Goal: Task Accomplishment & Management: Use online tool/utility

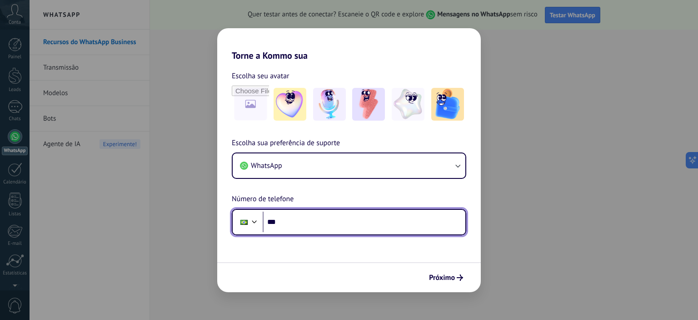
click at [312, 223] on input "***" at bounding box center [364, 221] width 203 height 21
type input "**********"
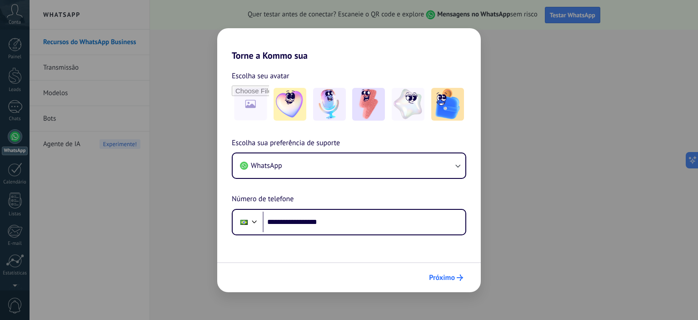
click at [453, 280] on span "Próximo" at bounding box center [442, 277] width 26 height 6
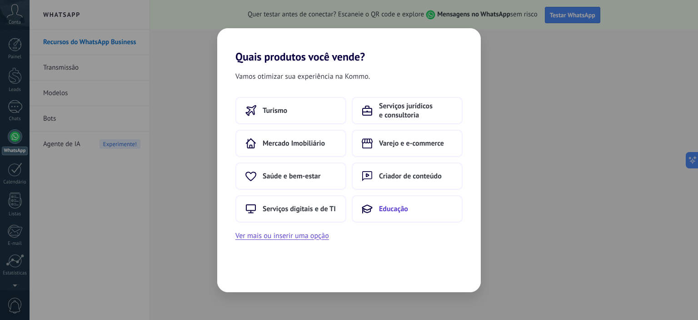
click at [391, 209] on span "Educação" at bounding box center [393, 208] width 29 height 9
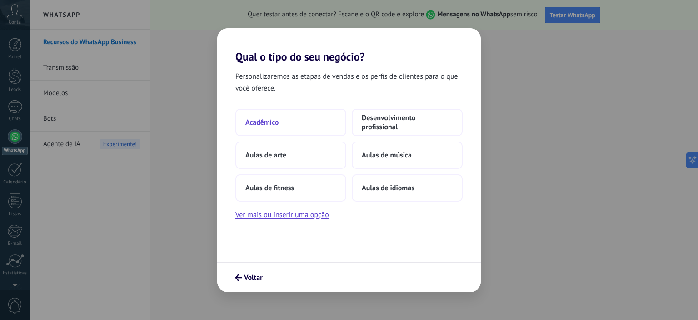
click at [263, 122] on span "Acadêmico" at bounding box center [261, 122] width 33 height 9
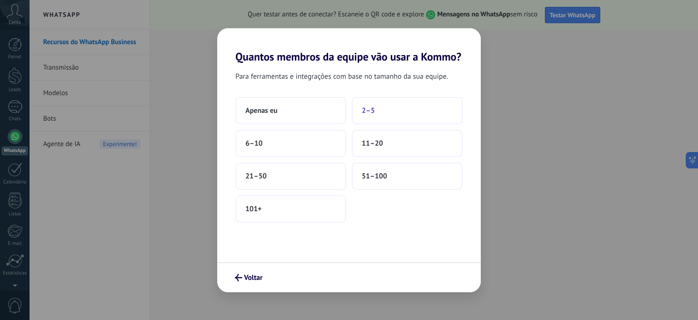
click at [371, 110] on span "2–5" at bounding box center [368, 110] width 13 height 9
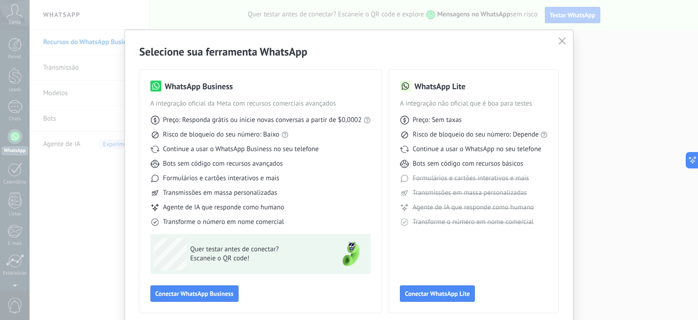
click at [560, 42] on icon "button" at bounding box center [562, 40] width 7 height 7
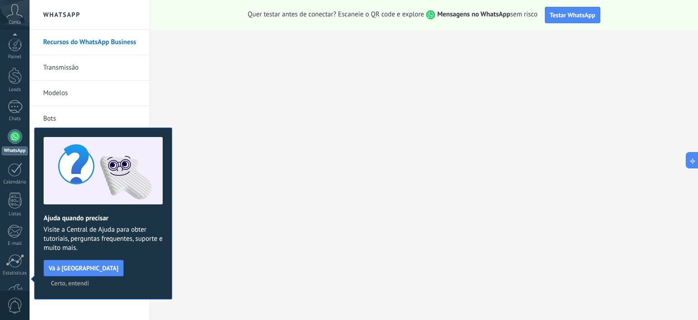
scroll to position [58, 0]
click at [89, 280] on span "Certo, entendi" at bounding box center [70, 283] width 38 height 6
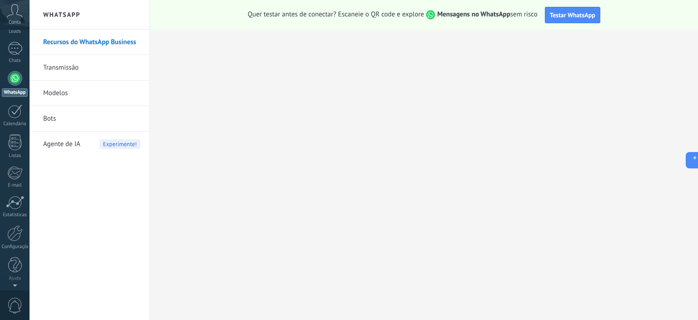
scroll to position [0, 0]
click at [20, 109] on div at bounding box center [15, 106] width 15 height 13
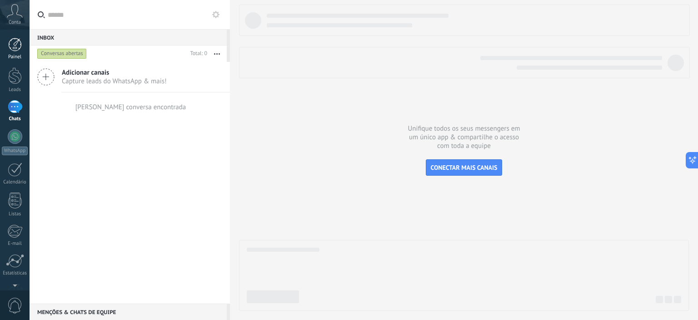
click at [11, 45] on div at bounding box center [15, 45] width 14 height 14
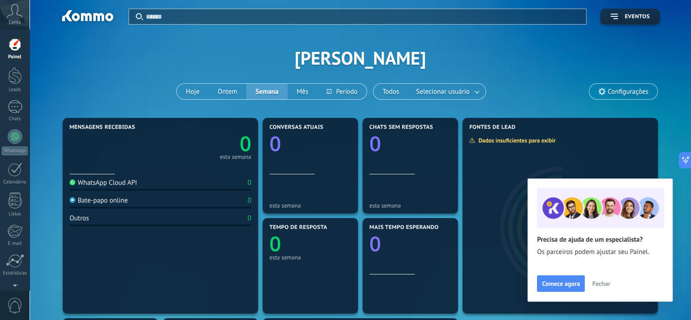
click at [16, 16] on icon at bounding box center [15, 11] width 16 height 14
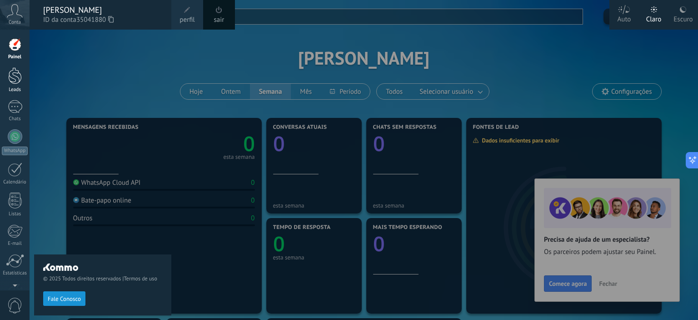
click at [16, 79] on div at bounding box center [15, 75] width 14 height 17
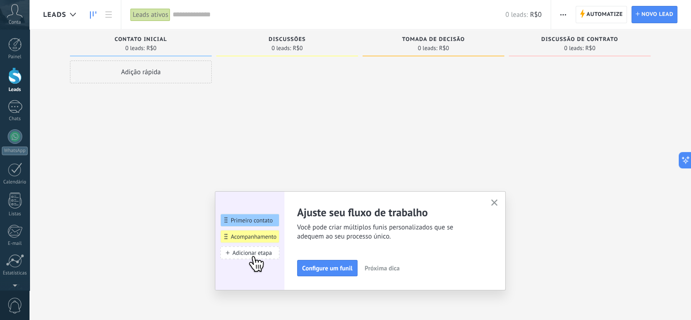
click at [131, 76] on div "Adição rápida" at bounding box center [141, 71] width 142 height 23
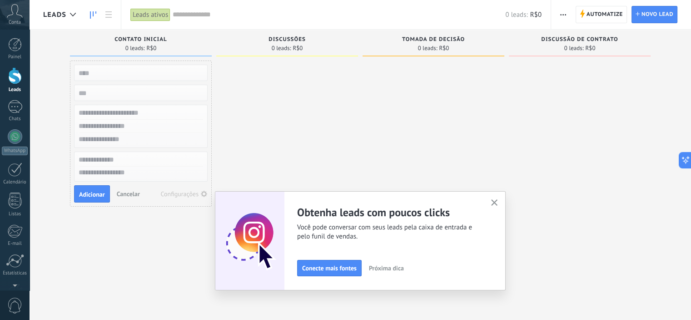
click at [496, 203] on icon "button" at bounding box center [494, 202] width 7 height 7
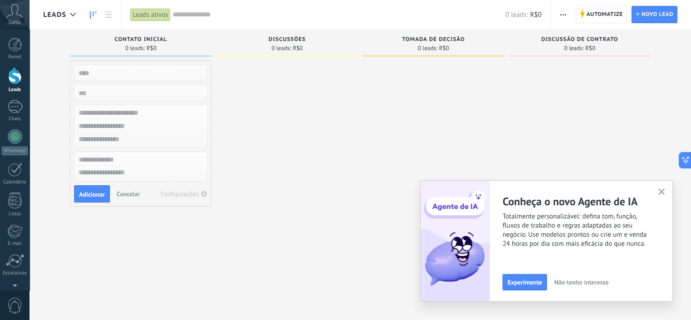
click at [662, 191] on use "button" at bounding box center [662, 191] width 7 height 7
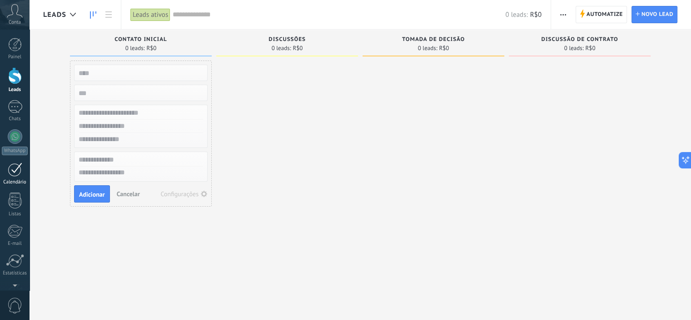
click at [15, 170] on div at bounding box center [15, 169] width 15 height 14
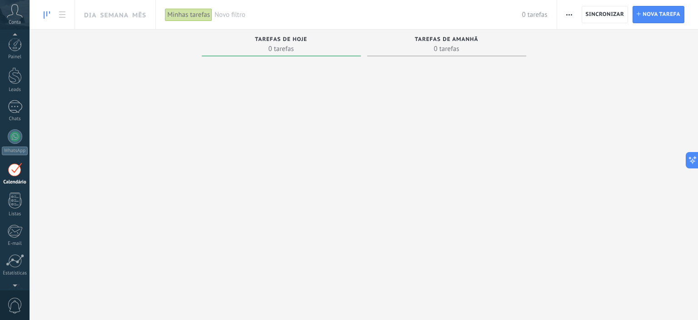
scroll to position [25, 0]
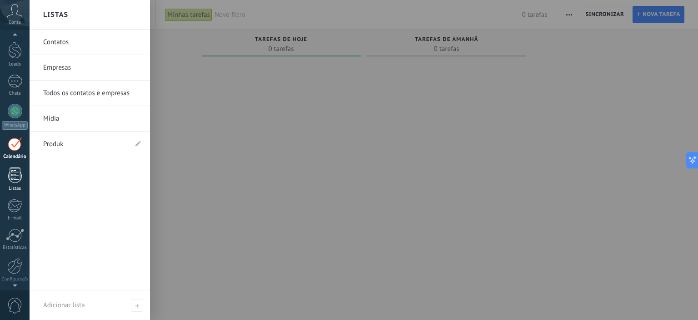
click at [16, 173] on div at bounding box center [15, 175] width 14 height 16
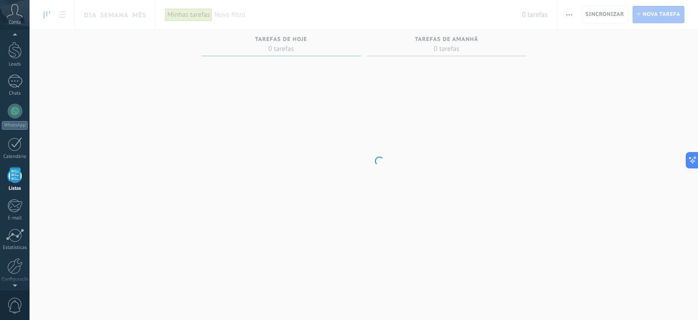
scroll to position [56, 0]
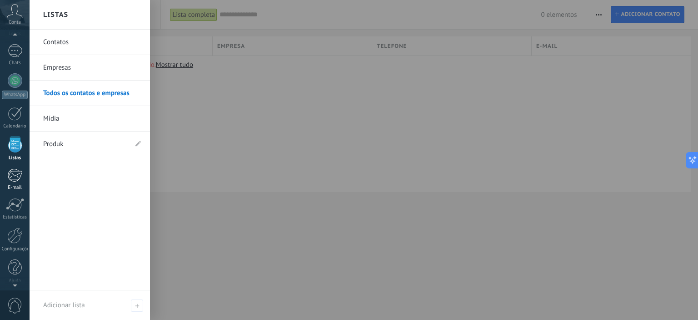
click at [16, 178] on div at bounding box center [14, 175] width 15 height 14
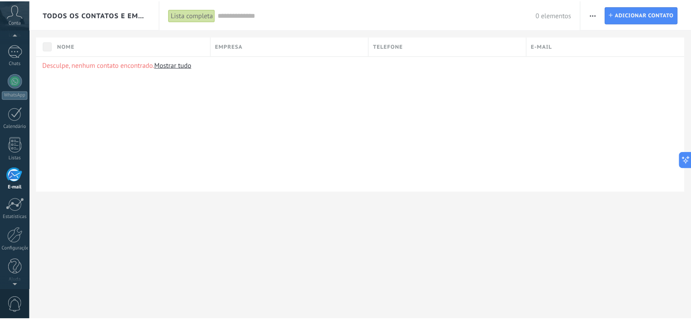
scroll to position [58, 0]
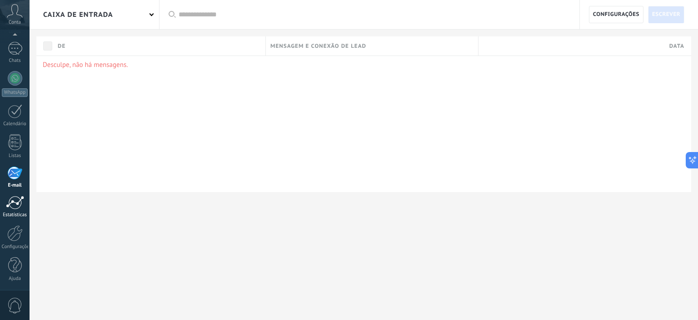
click at [10, 200] on div at bounding box center [15, 202] width 18 height 14
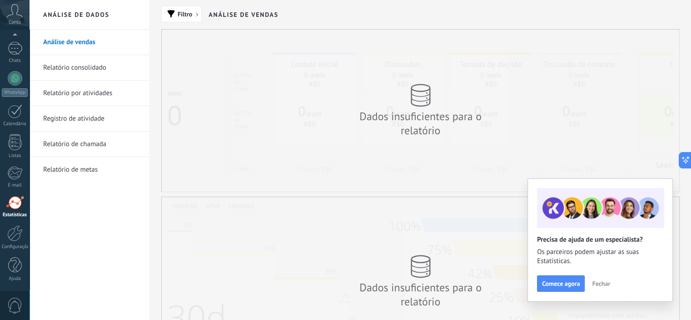
click at [600, 276] on div "Comece agora Fechar" at bounding box center [600, 283] width 126 height 16
click at [15, 235] on div at bounding box center [14, 233] width 15 height 16
